Goal: Register for event/course

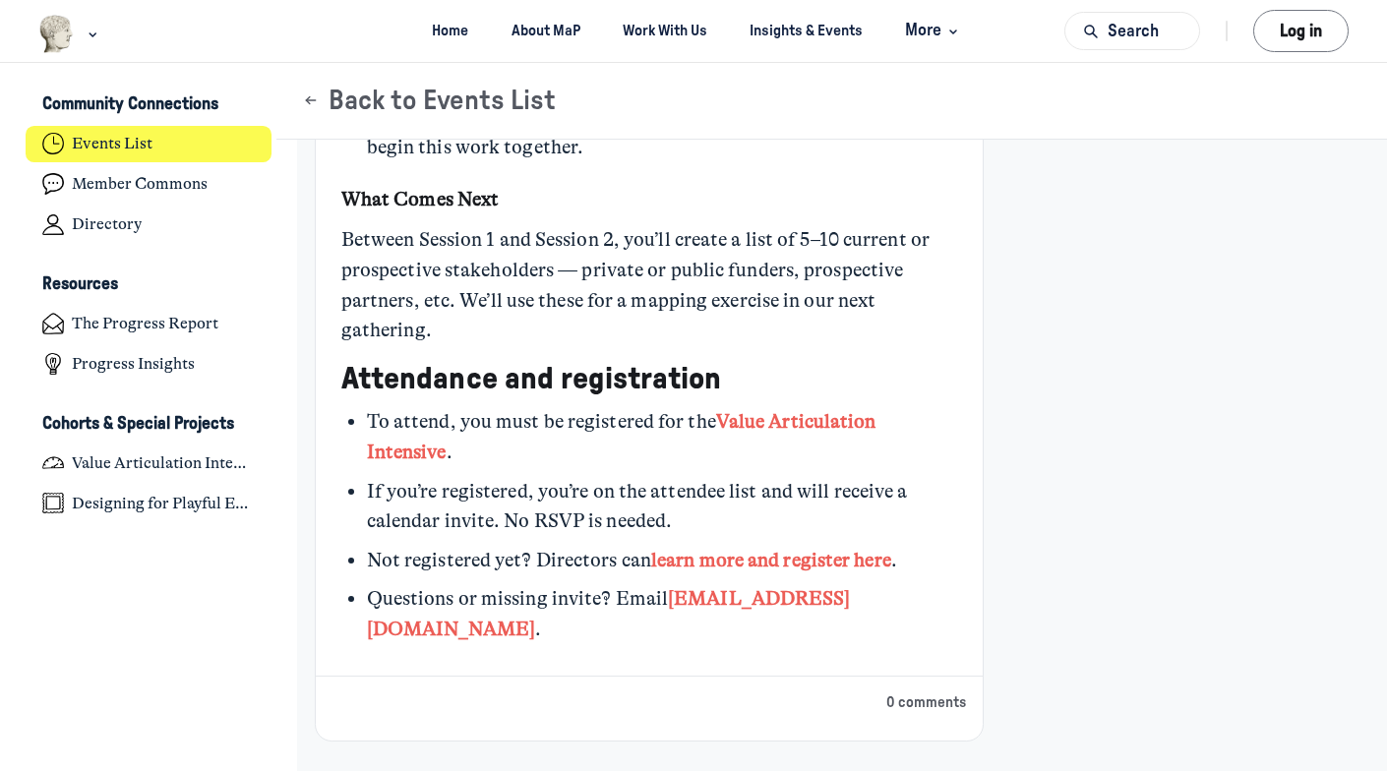
scroll to position [2031, 0]
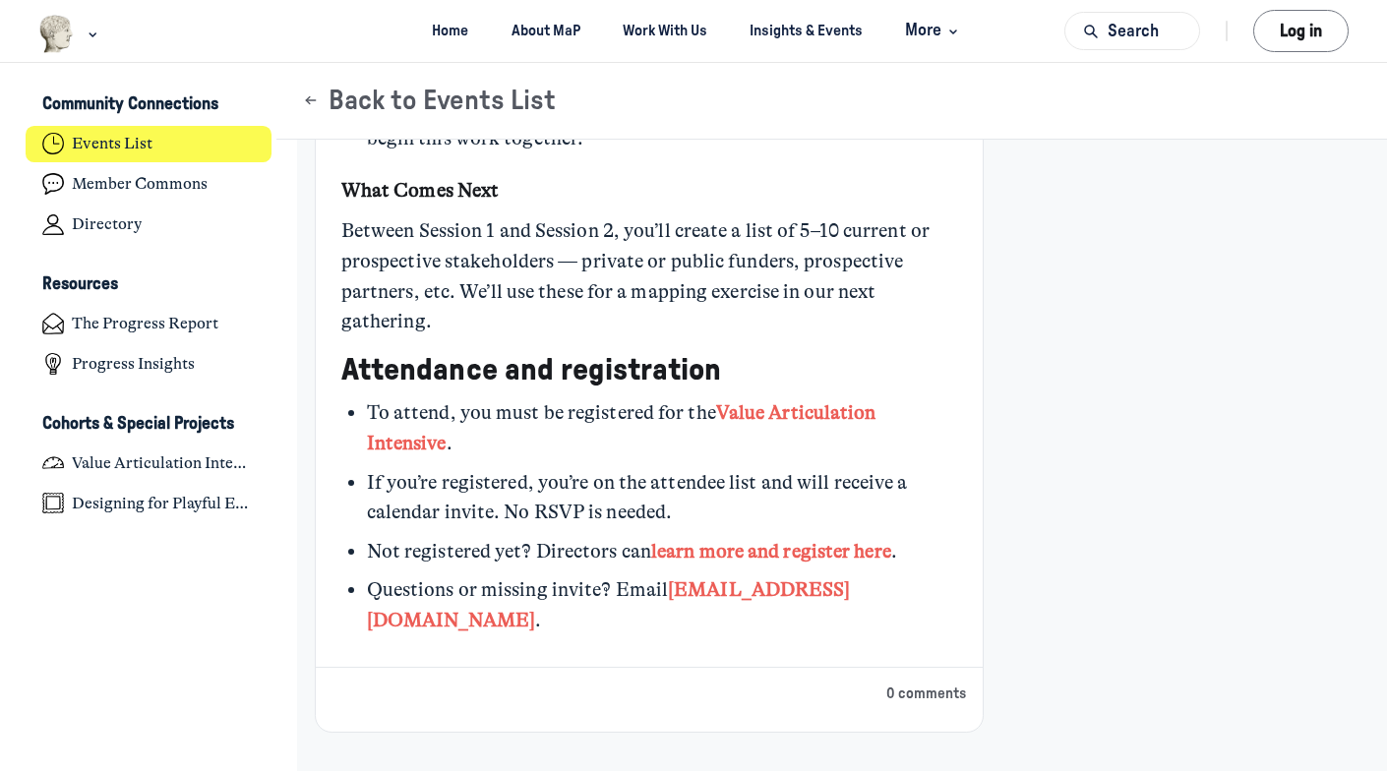
click at [839, 418] on link "Value Articulation Intensive" at bounding box center [622, 427] width 510 height 53
click at [831, 556] on link "learn more and register here" at bounding box center [771, 551] width 240 height 23
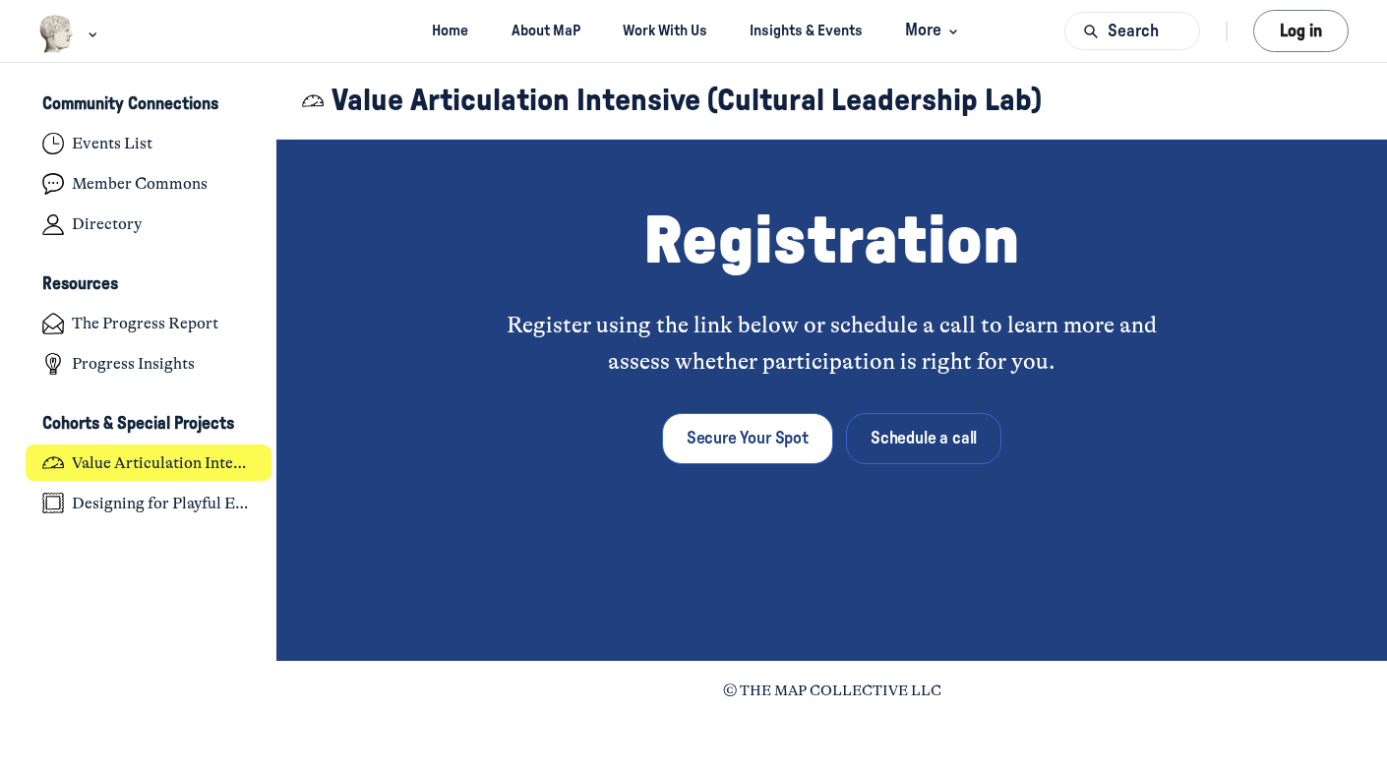
scroll to position [5934, 0]
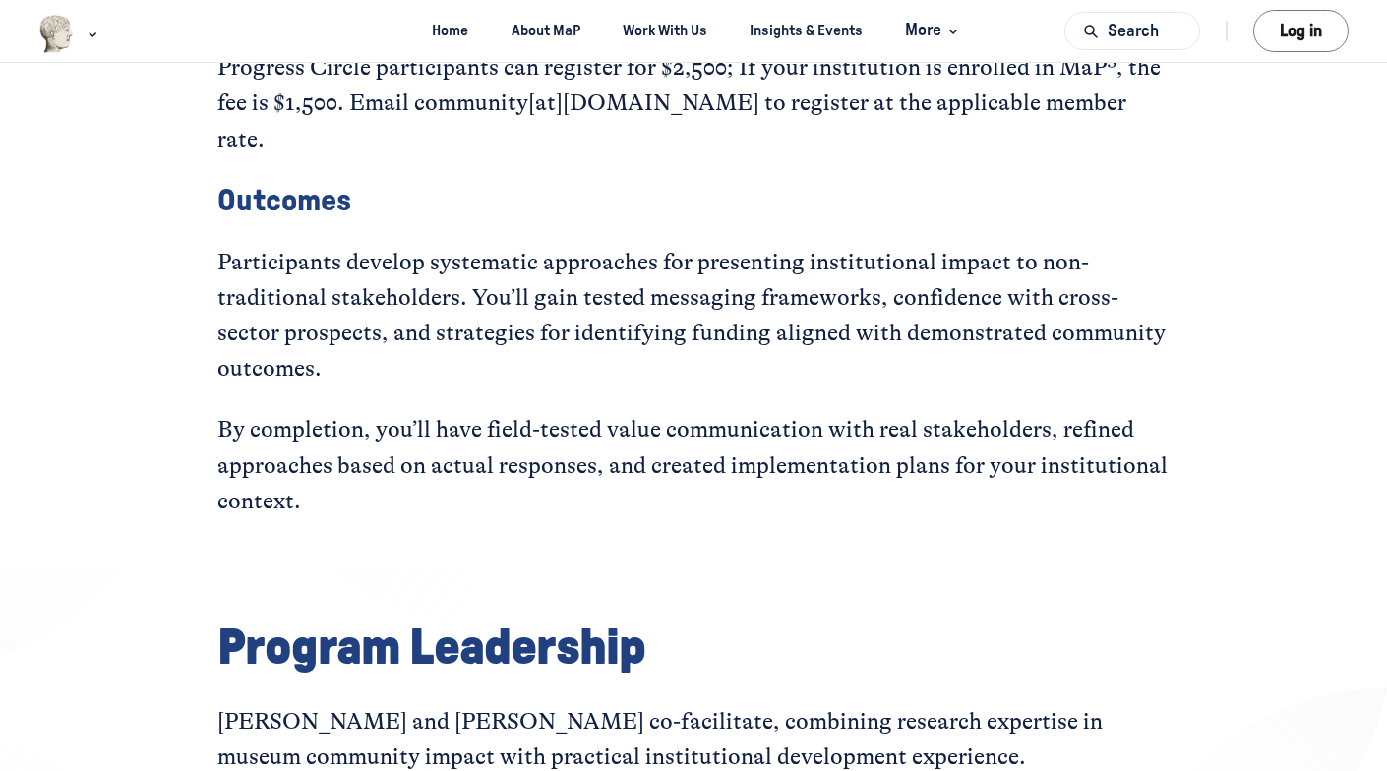
scroll to position [4255, 0]
